Goal: Task Accomplishment & Management: Use online tool/utility

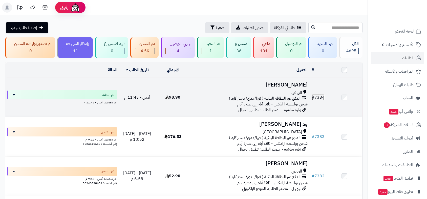
click at [320, 97] on link "# 7384" at bounding box center [318, 98] width 13 height 6
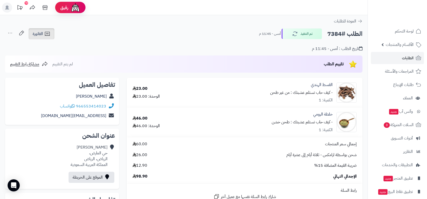
click at [39, 35] on span "الفاتورة" at bounding box center [38, 34] width 10 height 6
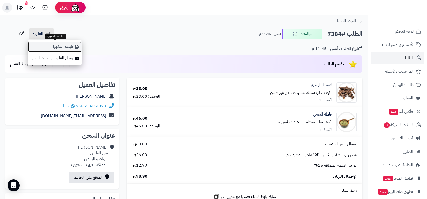
click at [69, 49] on link "طباعة الفاتورة" at bounding box center [55, 46] width 54 height 11
click at [69, 49] on div "تاريخ الطلب : أمس - 11:45 م" at bounding box center [183, 46] width 357 height 12
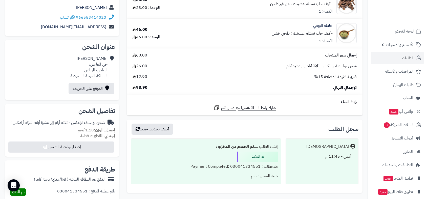
scroll to position [56, 0]
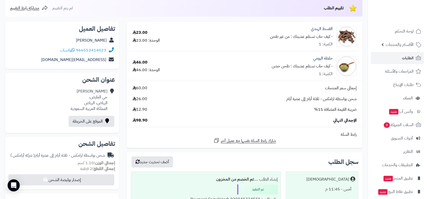
click at [148, 126] on td "إجمالي سعر المنتجات 60.00 شحن بواسطة ارامكس - ثلاثة أيام إلى عشرة أيام 26.00 ضر…" at bounding box center [245, 104] width 236 height 46
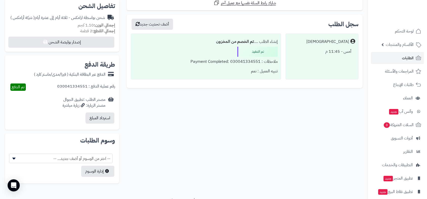
scroll to position [196, 0]
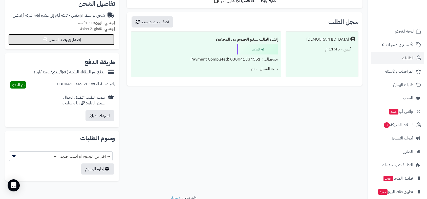
click at [93, 42] on button "إصدار بوليصة الشحن" at bounding box center [61, 39] width 106 height 11
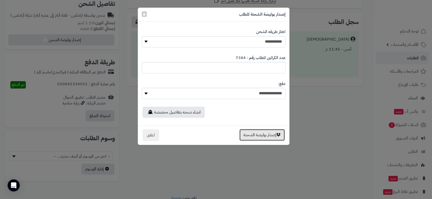
click at [253, 136] on button "إصدار بوليصة الشحنة" at bounding box center [261, 135] width 45 height 12
click at [253, 136] on div "**********" at bounding box center [216, 99] width 432 height 199
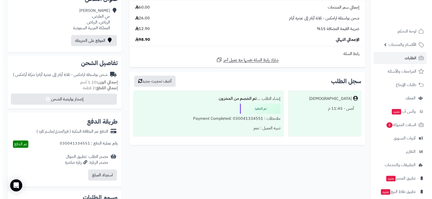
scroll to position [168, 0]
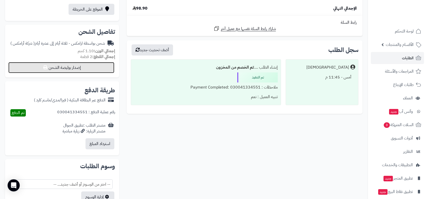
click at [85, 70] on button "إصدار بوليصة الشحن" at bounding box center [61, 67] width 106 height 11
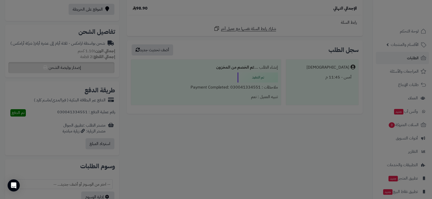
select select "******"
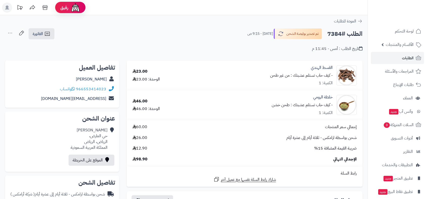
scroll to position [151, 0]
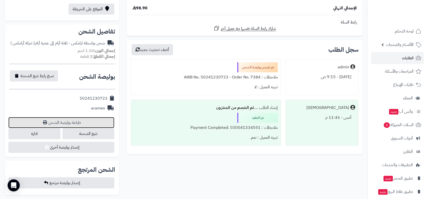
click at [78, 123] on link "طباعة بوليصة الشحن" at bounding box center [61, 122] width 106 height 11
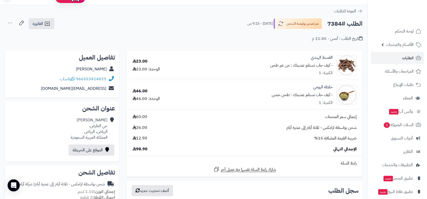
scroll to position [0, 0]
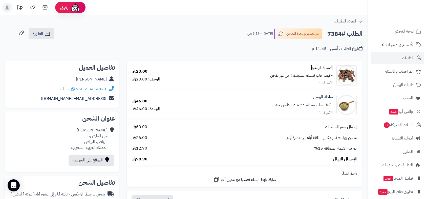
click at [326, 66] on link "القسط الهندي" at bounding box center [322, 68] width 22 height 6
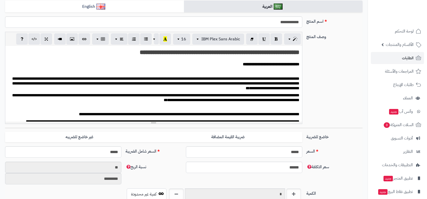
scroll to position [237, 0]
